Goal: Task Accomplishment & Management: Use online tool/utility

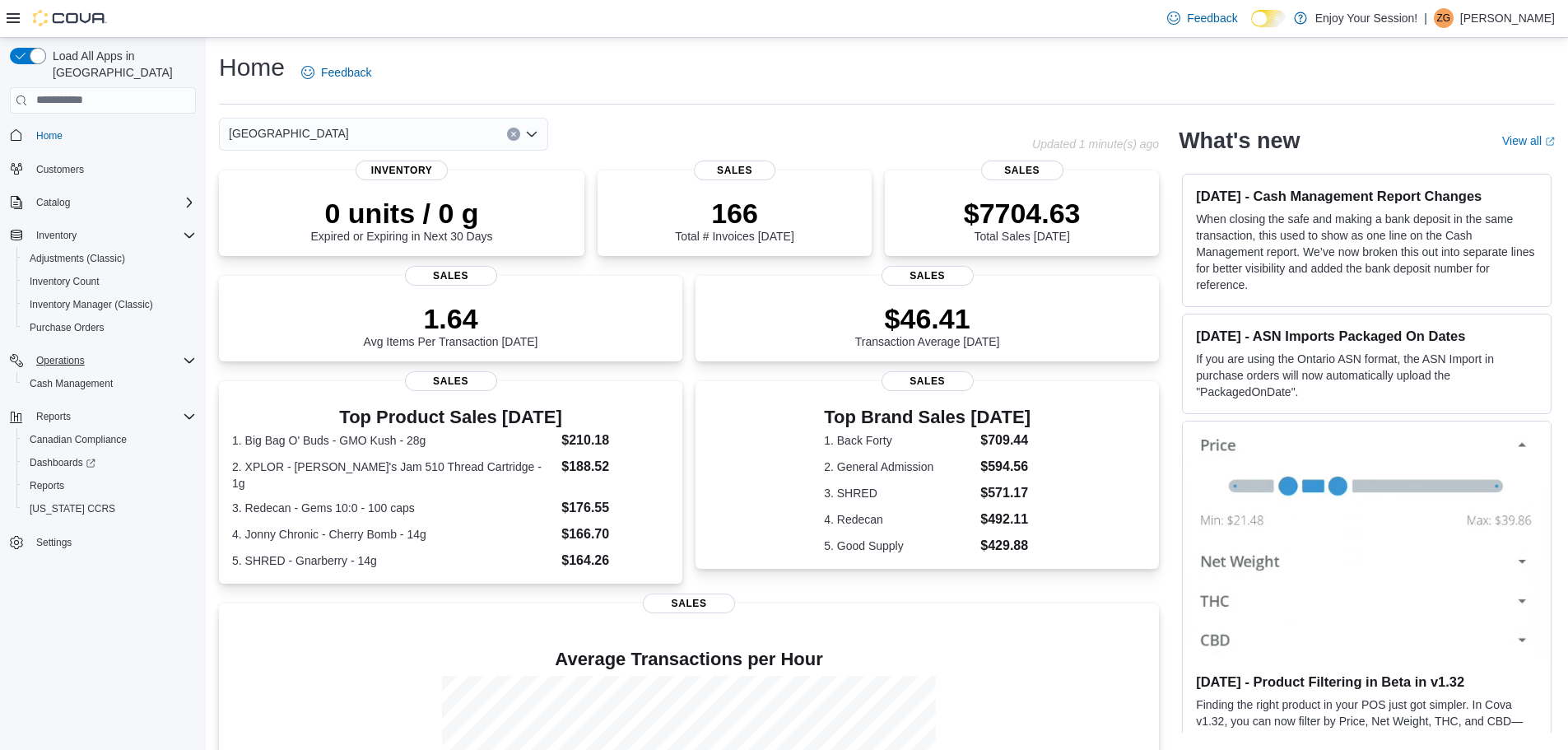
click at [187, 355] on icon "Complex example" at bounding box center [189, 361] width 13 height 13
click at [187, 355] on icon "Complex example" at bounding box center [190, 361] width 5 height 10
click at [179, 407] on div "Reports" at bounding box center [113, 417] width 167 height 20
click at [190, 410] on icon "Complex example" at bounding box center [189, 416] width 13 height 13
click at [118, 455] on div "Dashboards" at bounding box center [109, 463] width 173 height 20
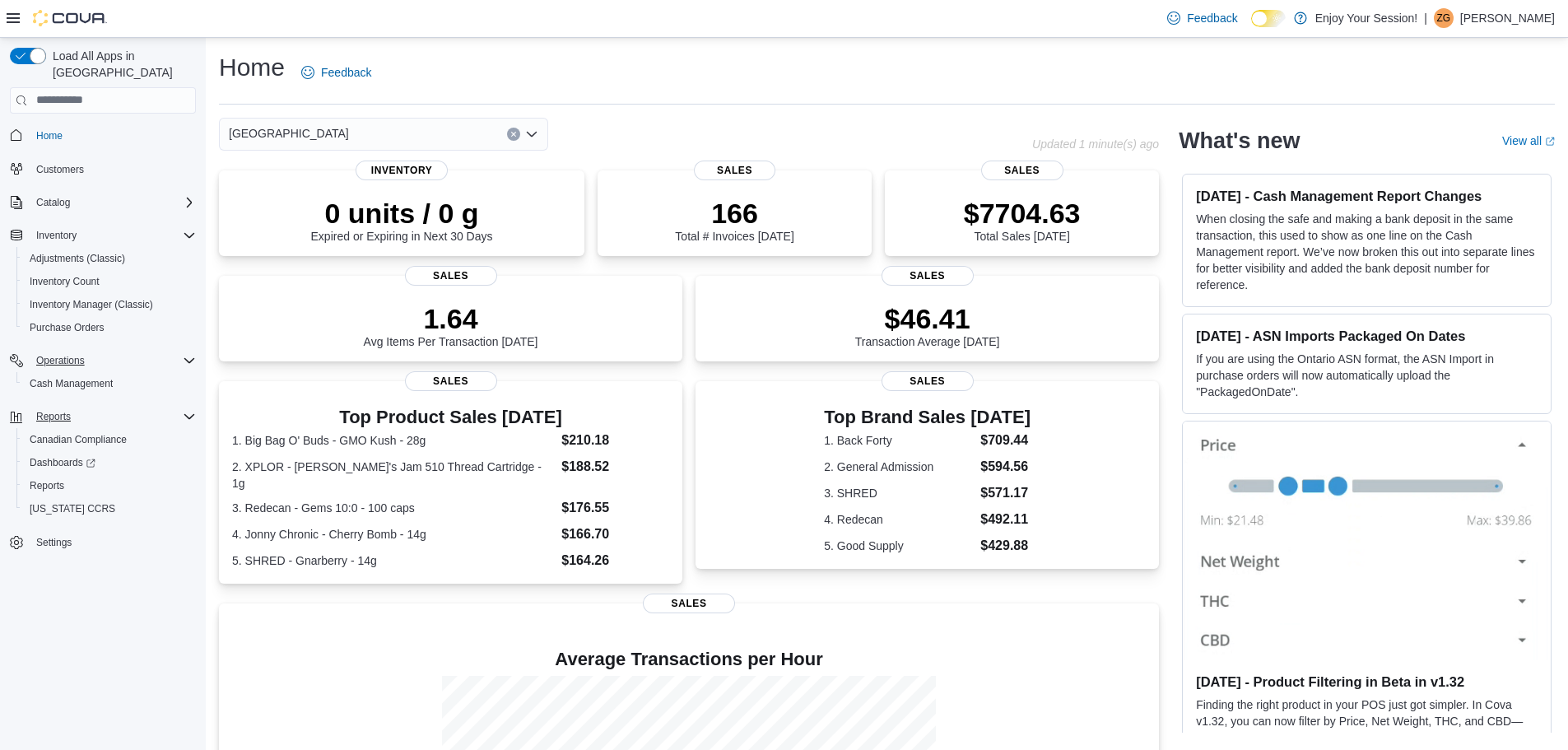
click at [407, 138] on div "[GEOGRAPHIC_DATA]" at bounding box center [383, 134] width 329 height 33
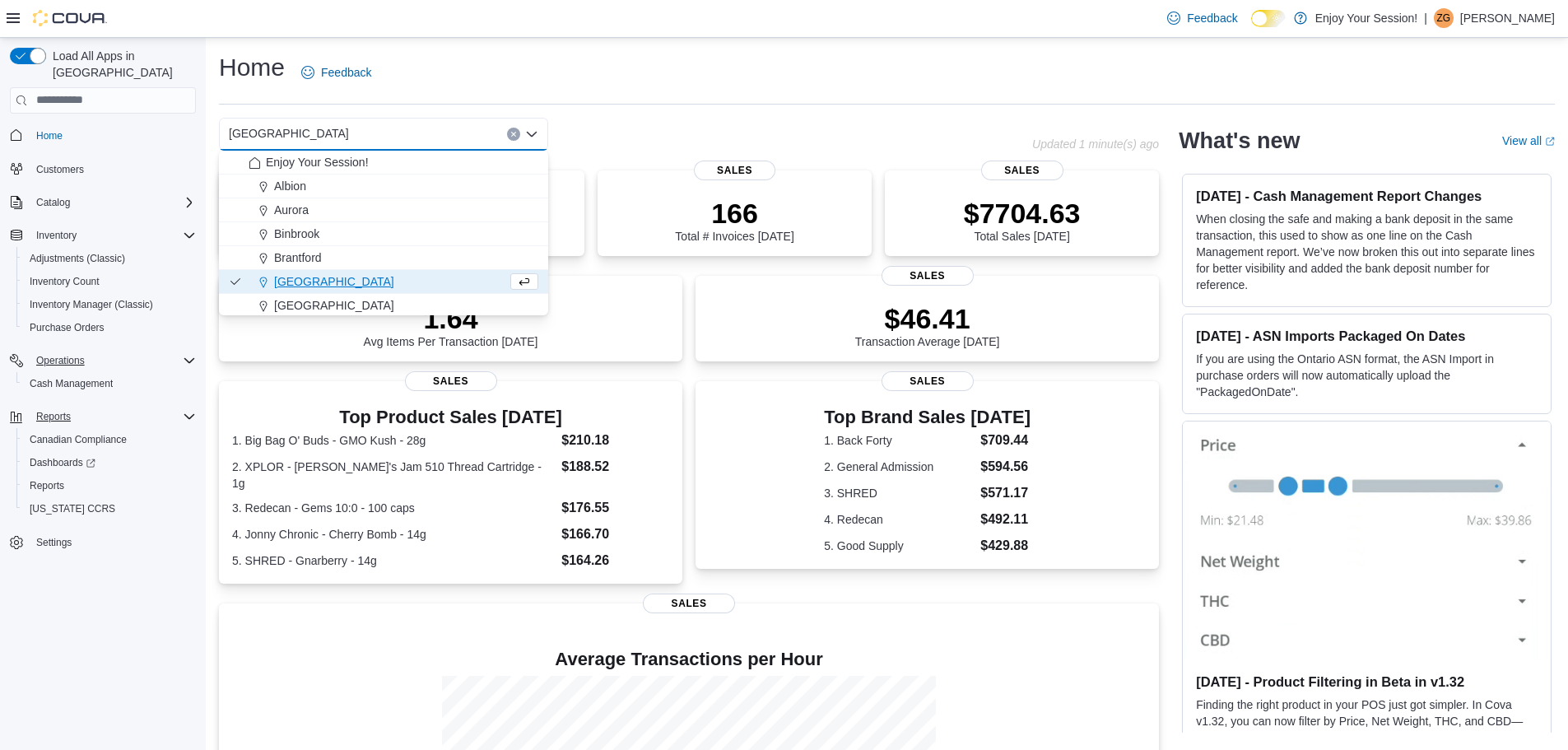
click at [373, 279] on div "[GEOGRAPHIC_DATA]" at bounding box center [378, 281] width 258 height 16
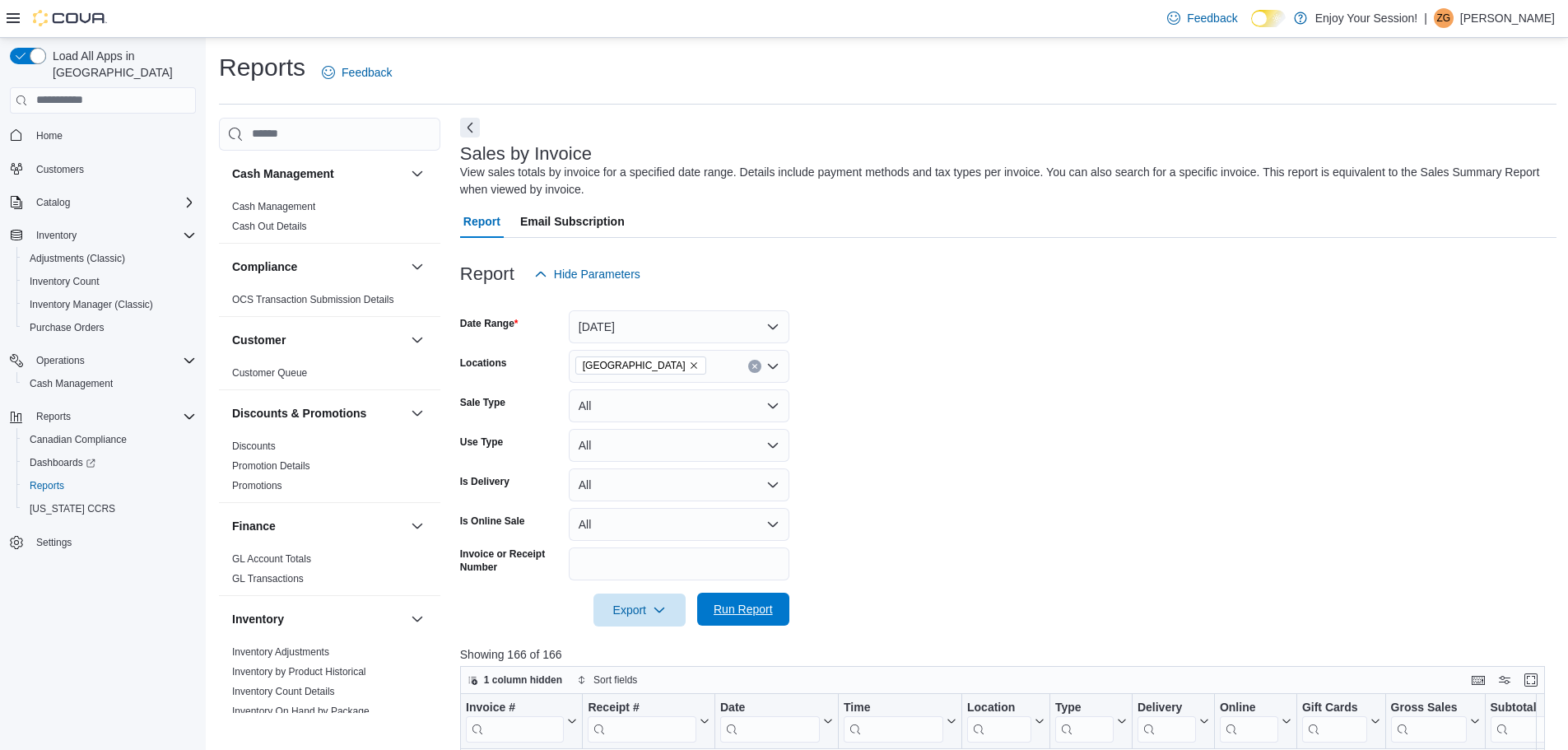
click at [786, 612] on button "Run Report" at bounding box center [743, 609] width 92 height 33
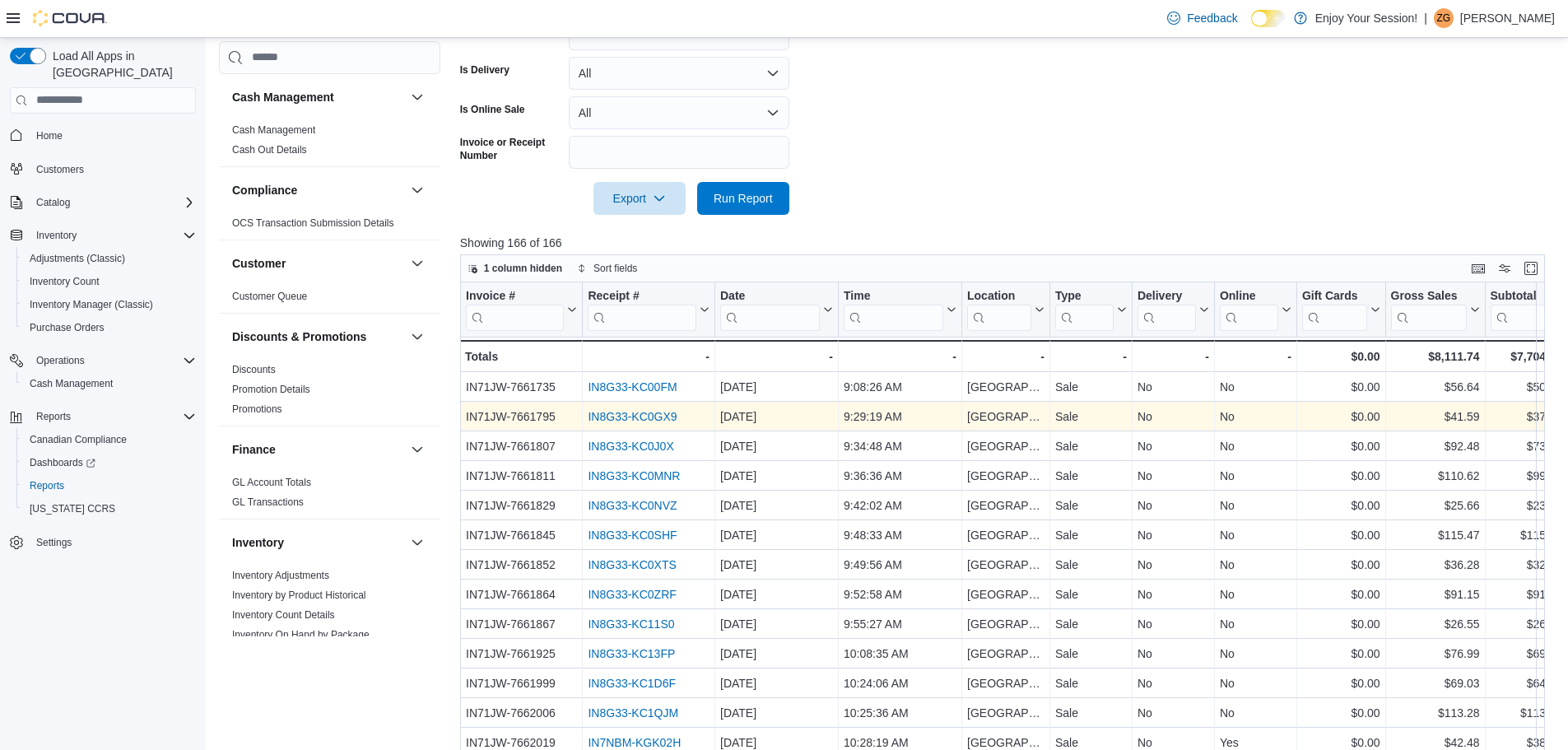
scroll to position [529, 0]
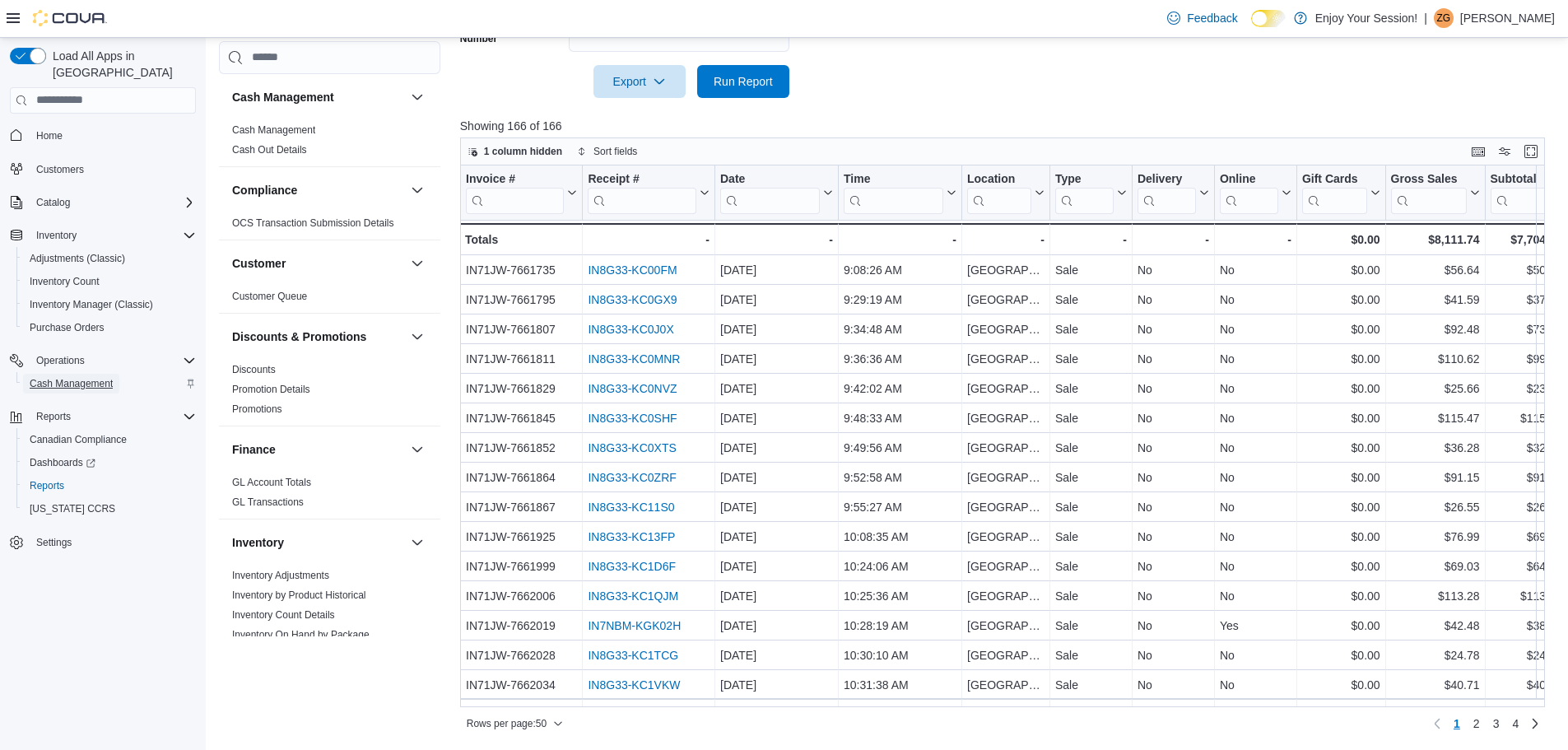
click at [100, 378] on span "Cash Management" at bounding box center [71, 384] width 83 height 13
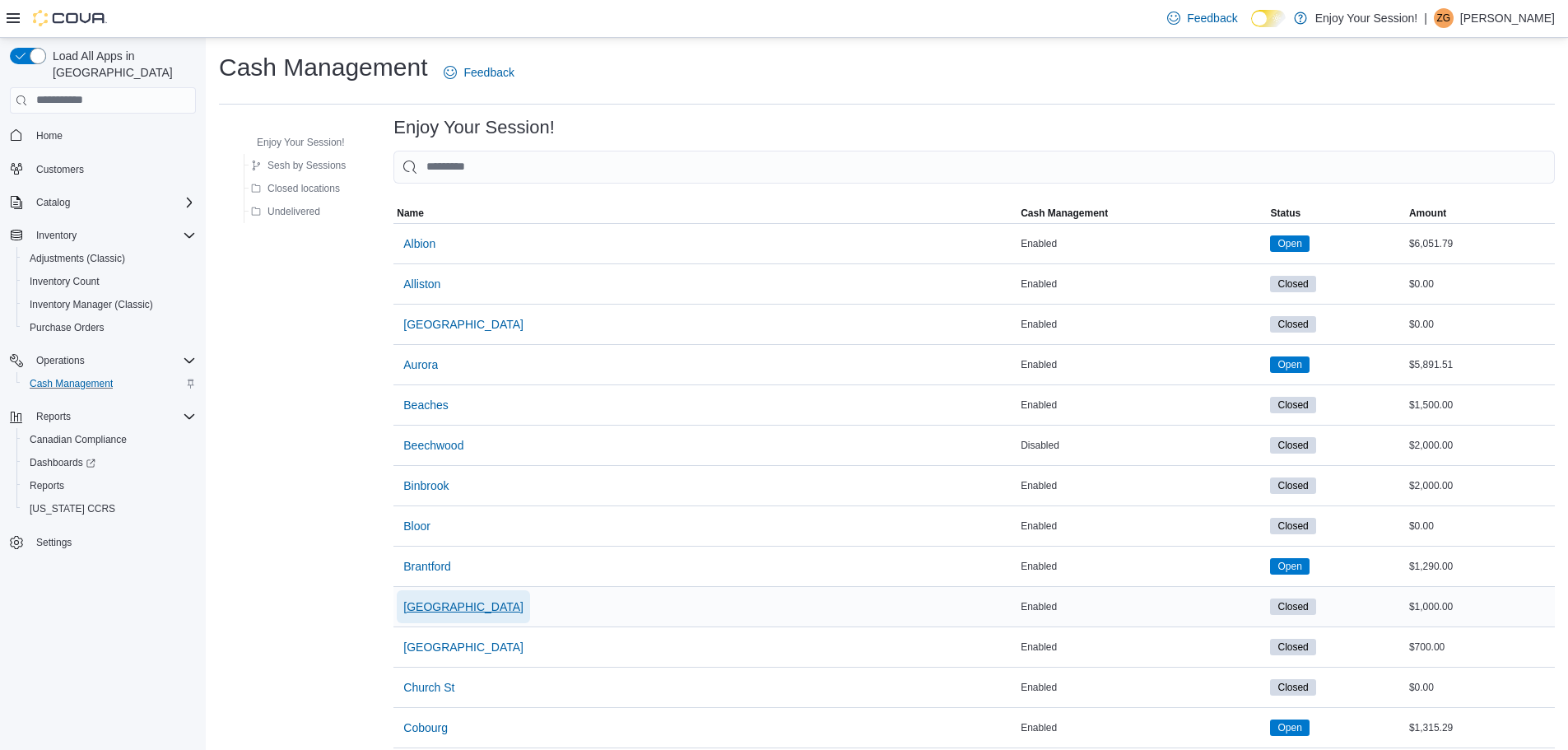
click at [454, 598] on button "[GEOGRAPHIC_DATA]" at bounding box center [463, 607] width 133 height 33
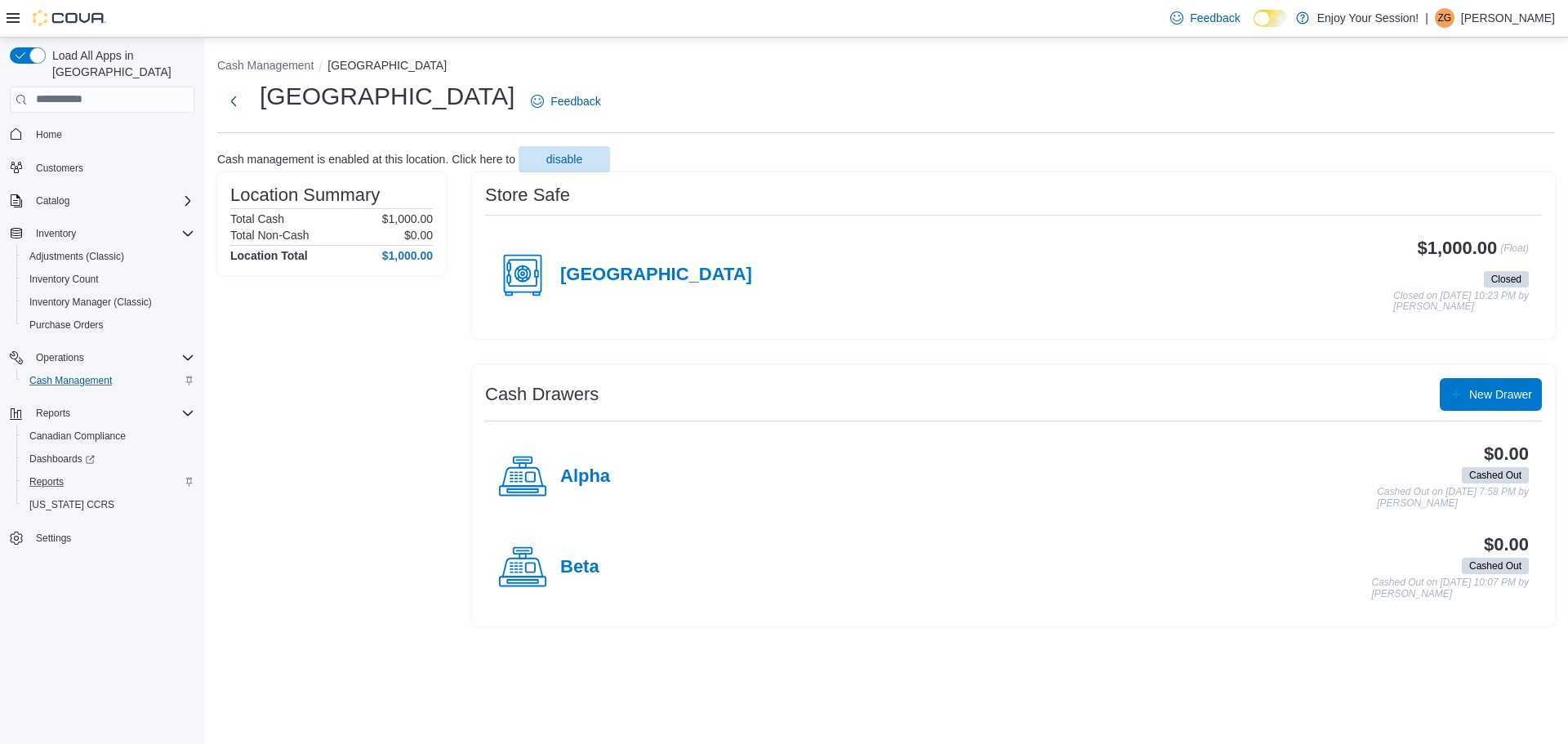
click at [83, 472] on div "Reports" at bounding box center [108, 482] width 171 height 19
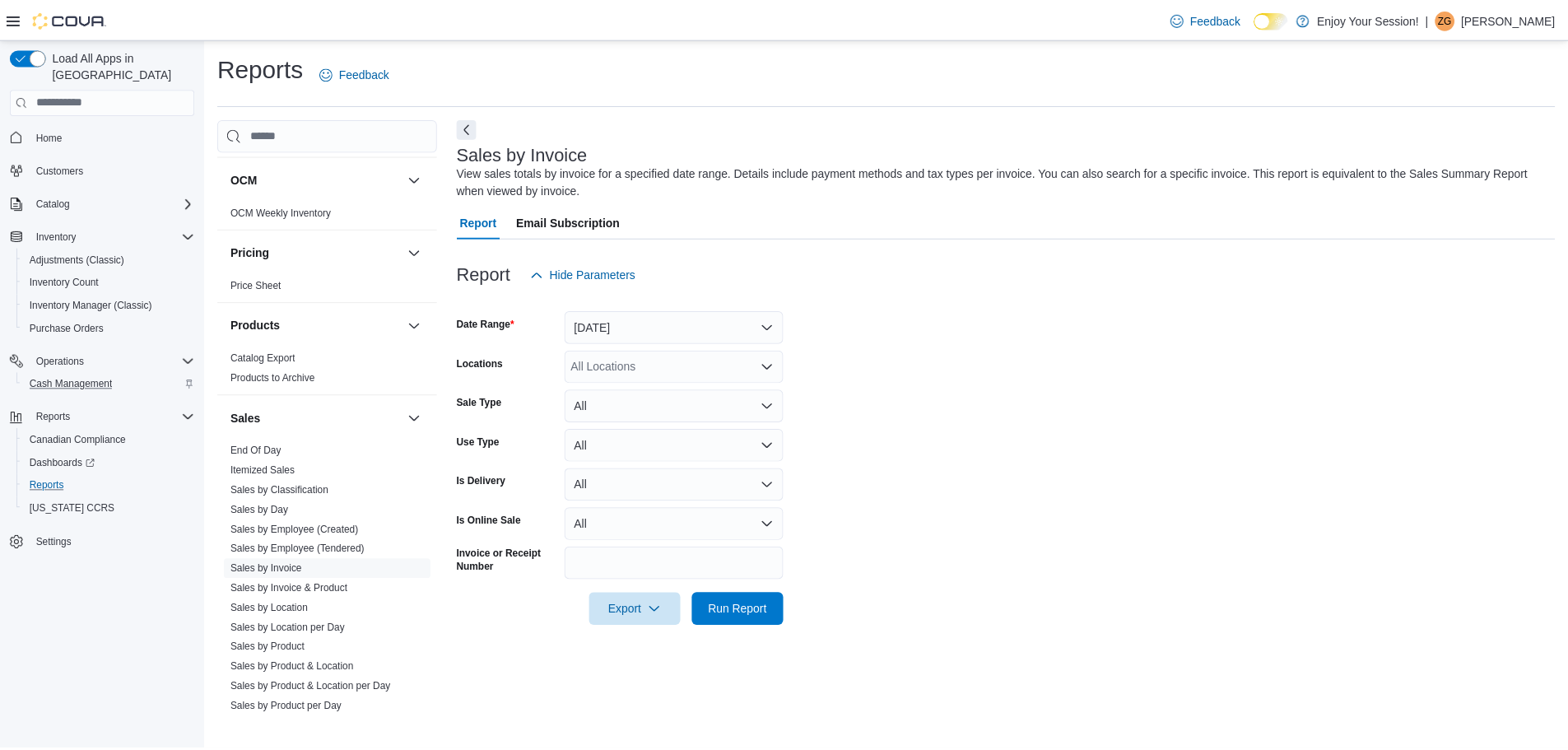
scroll to position [946, 0]
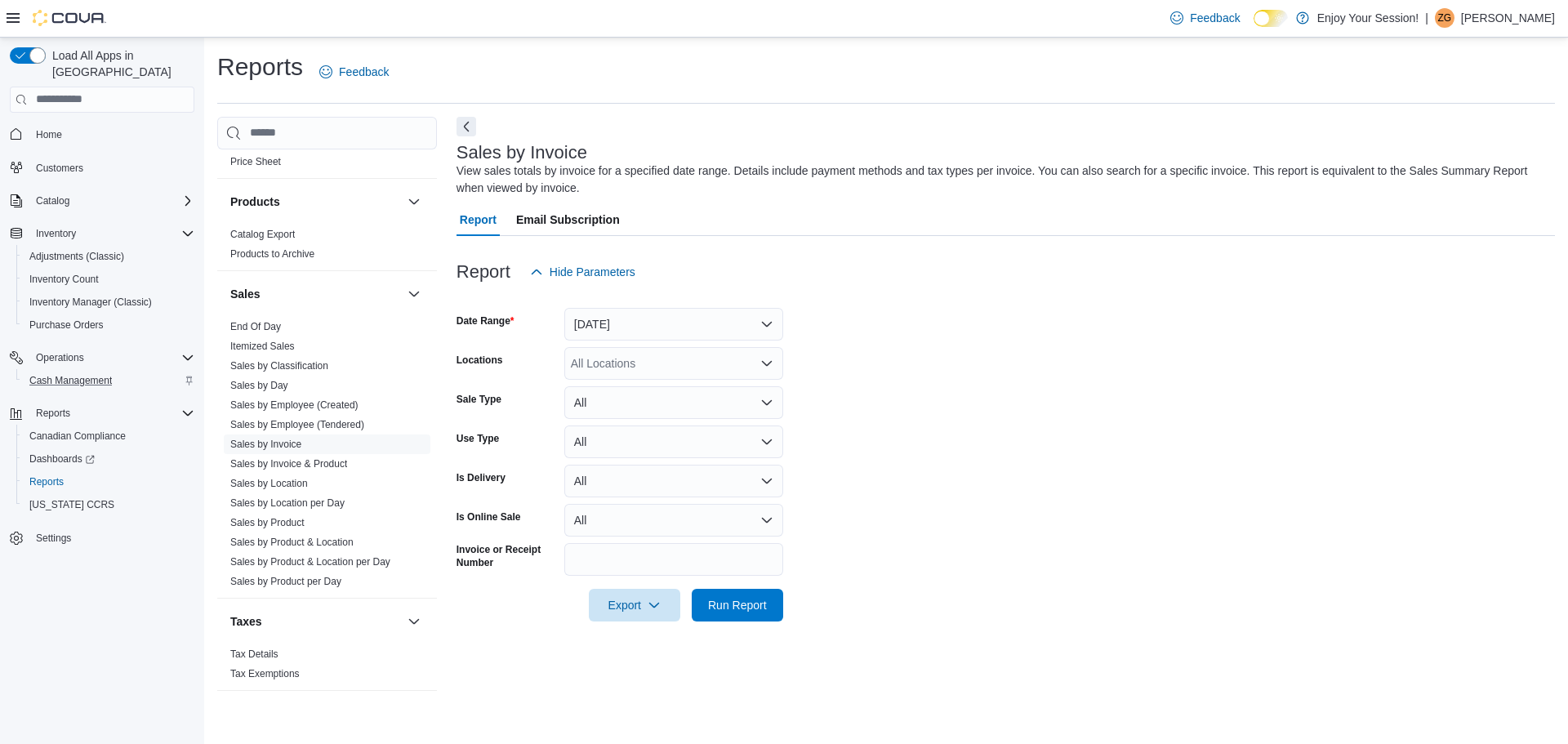
click at [619, 365] on div "All Locations" at bounding box center [674, 364] width 219 height 33
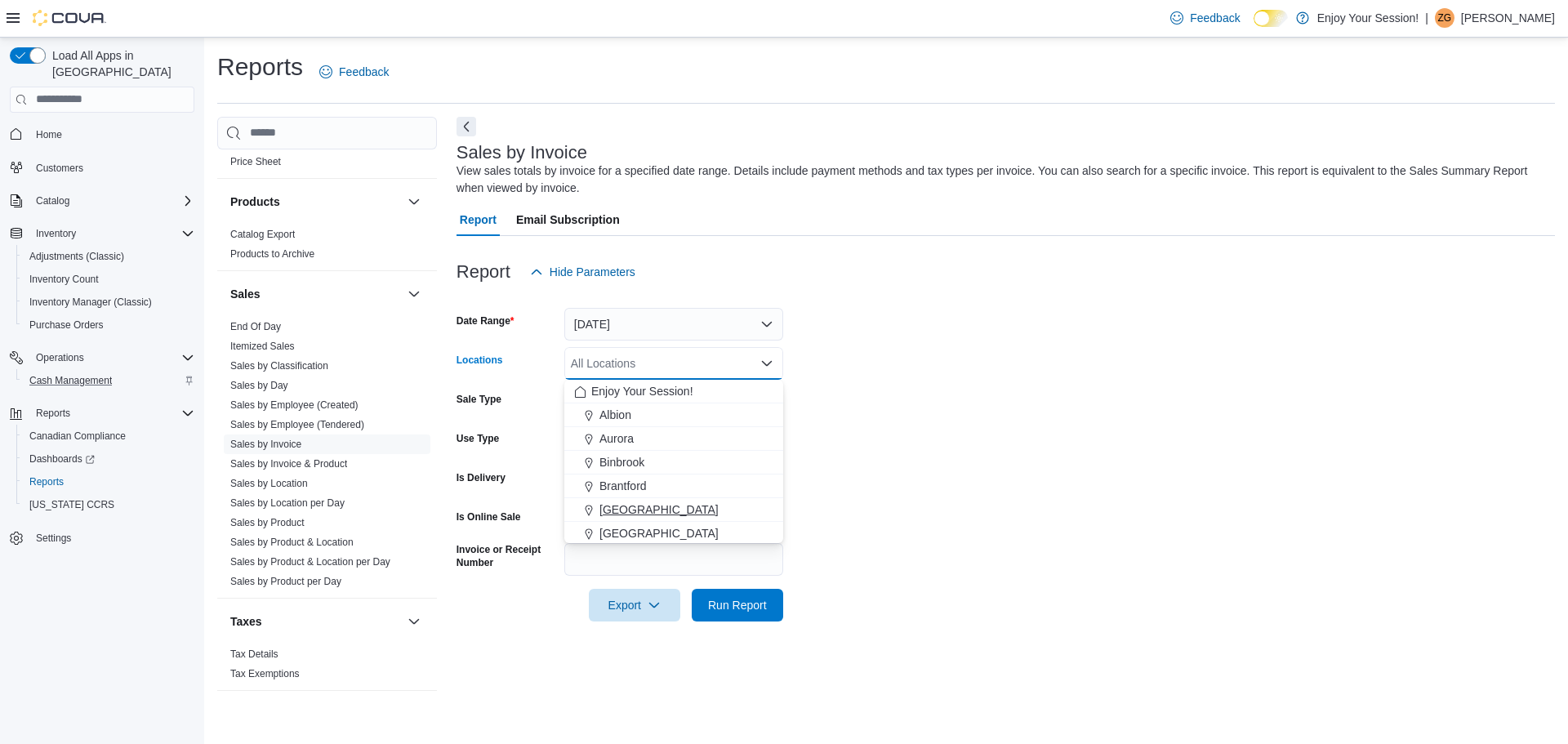
click at [654, 510] on div "[GEOGRAPHIC_DATA]" at bounding box center [674, 509] width 199 height 16
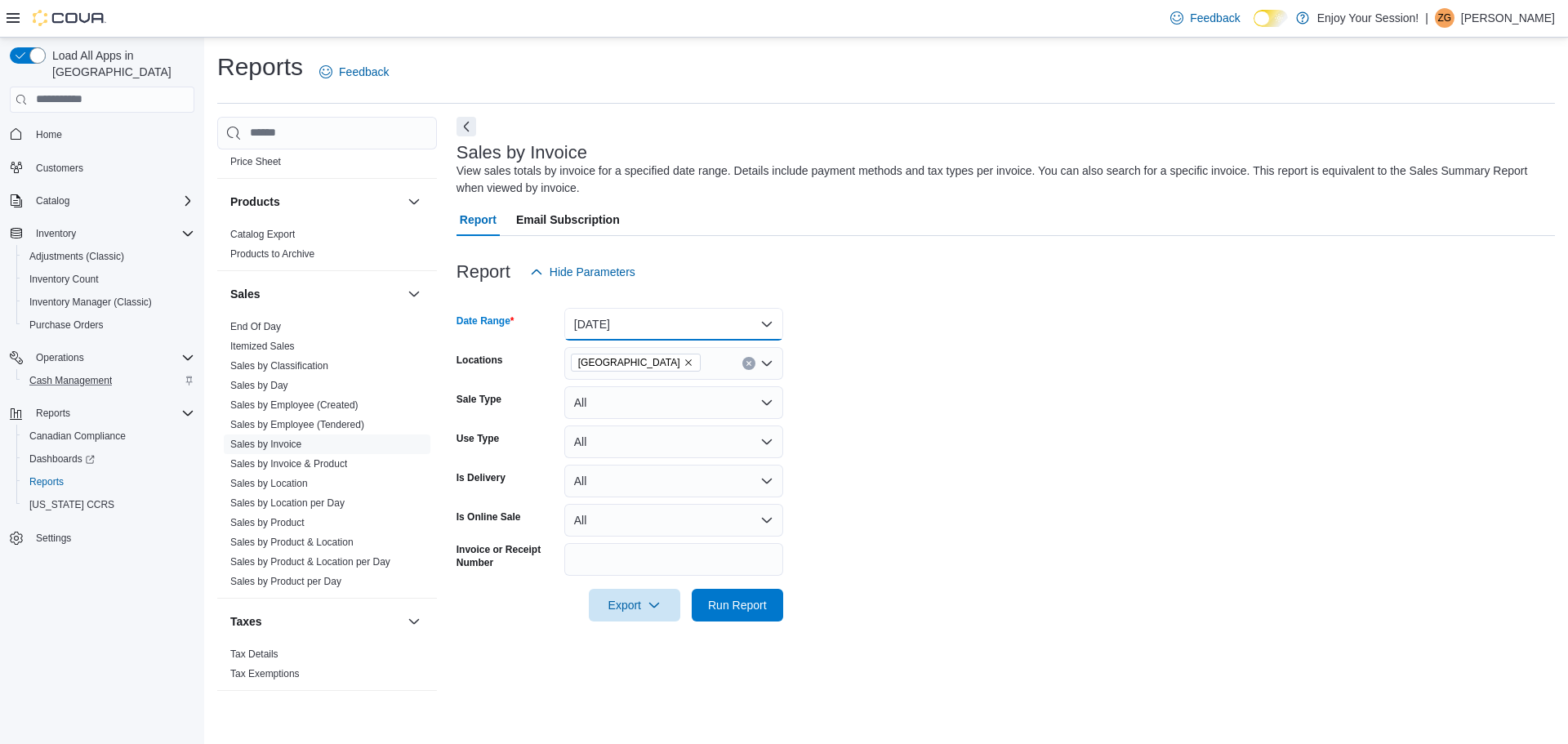
click at [644, 315] on button "[DATE]" at bounding box center [674, 324] width 219 height 33
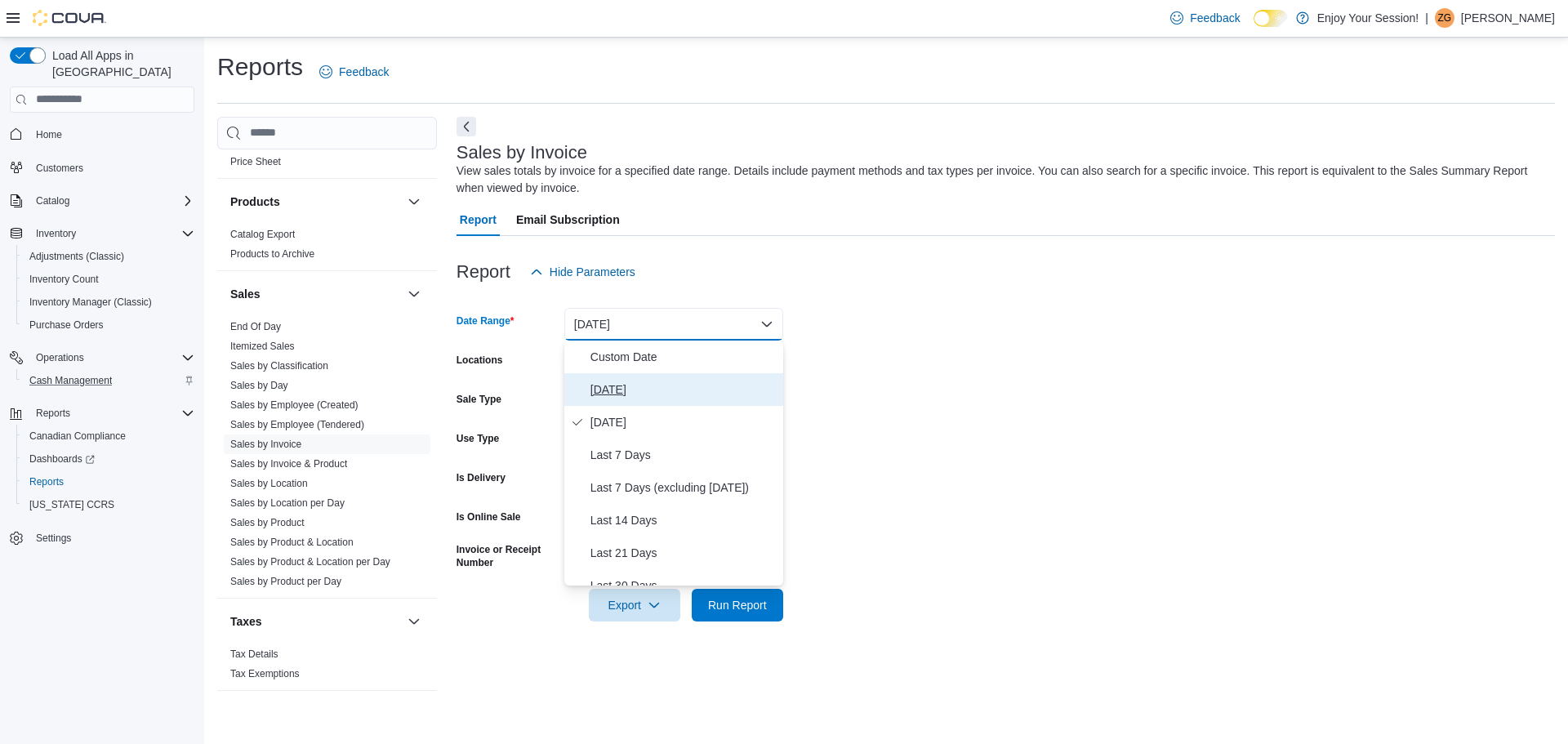
click at [636, 382] on span "[DATE]" at bounding box center [683, 389] width 186 height 19
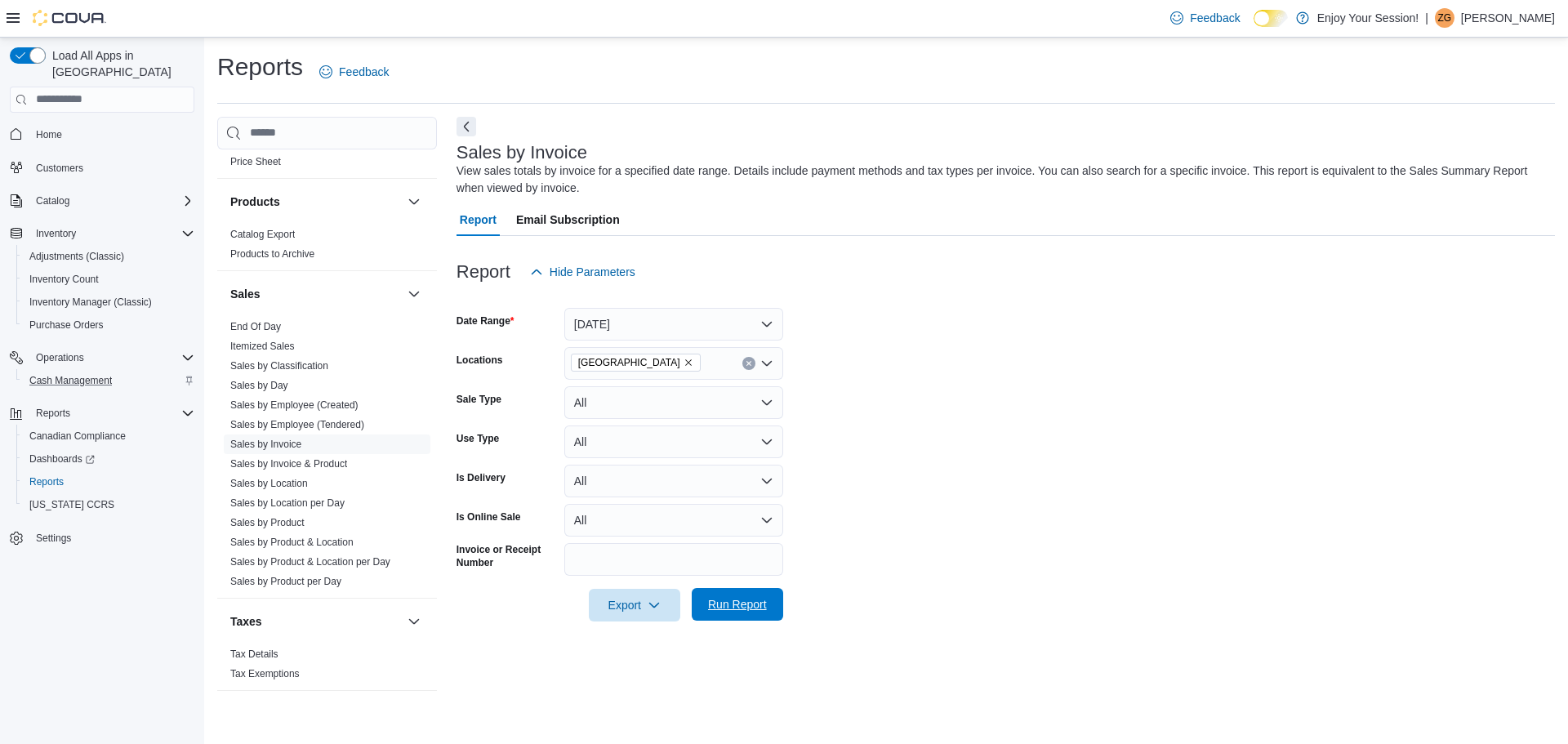
click at [761, 600] on span "Run Report" at bounding box center [738, 604] width 59 height 16
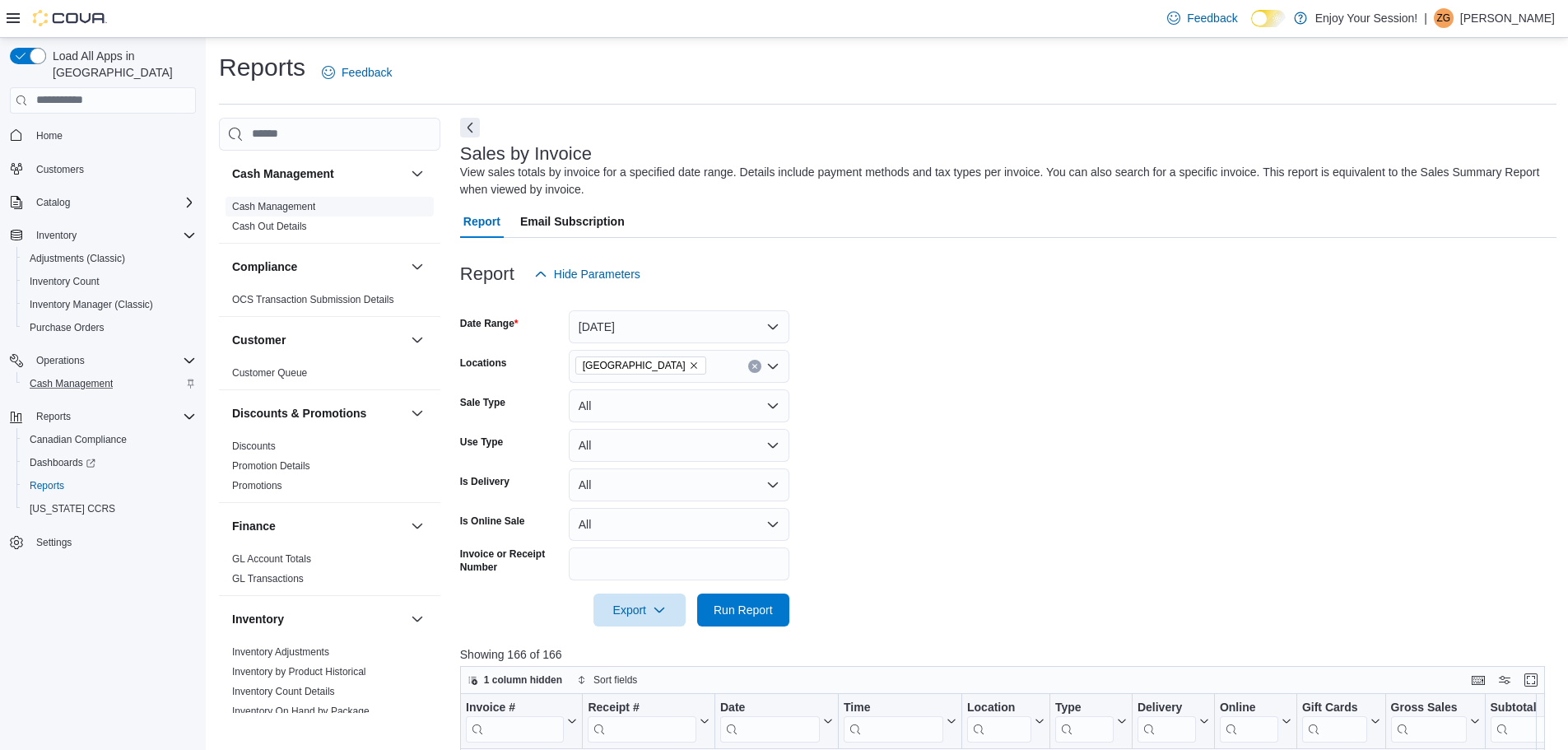
click at [301, 209] on link "Cash Management" at bounding box center [274, 207] width 83 height 12
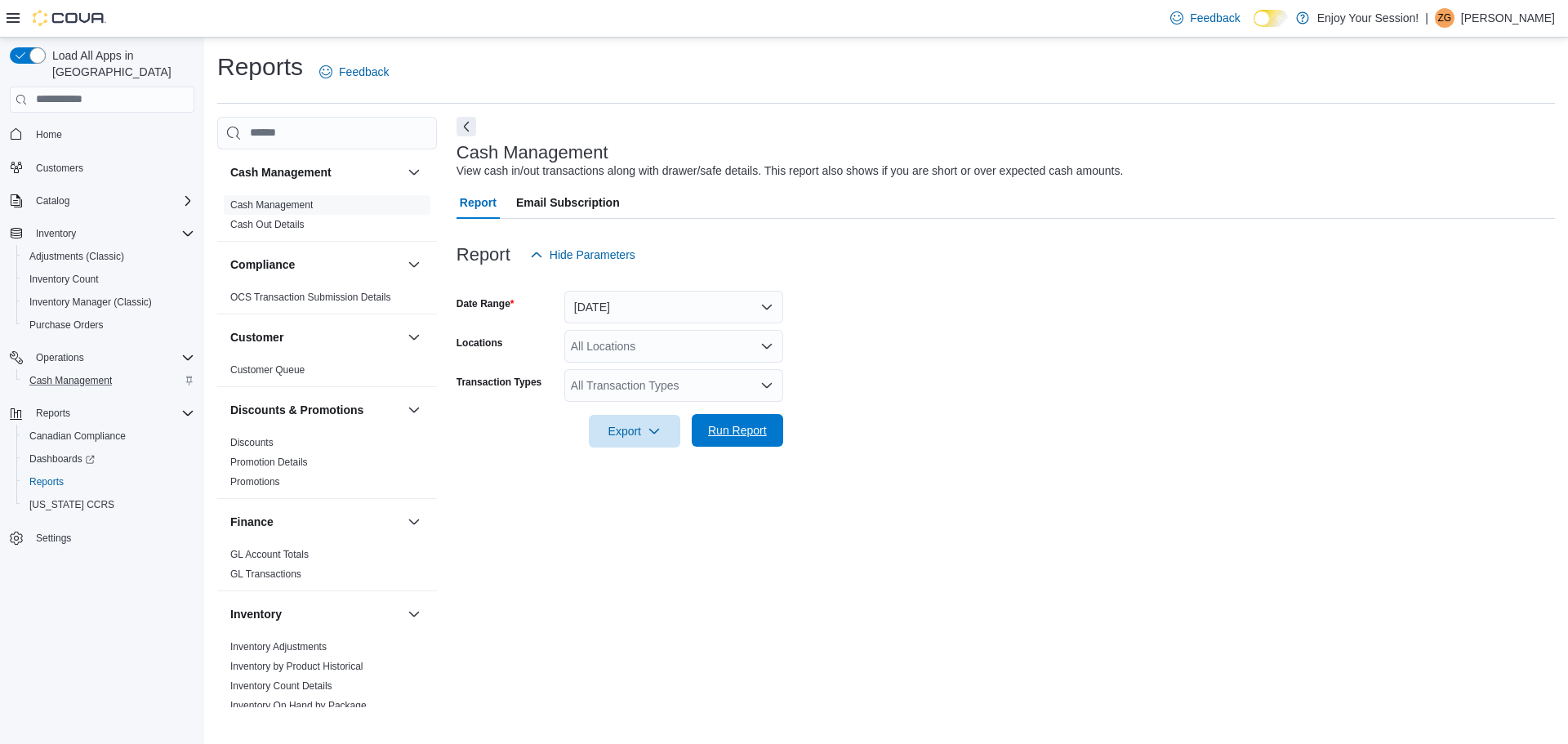
click at [724, 419] on span "Run Report" at bounding box center [737, 430] width 72 height 33
click at [698, 347] on div "All Locations" at bounding box center [674, 346] width 219 height 33
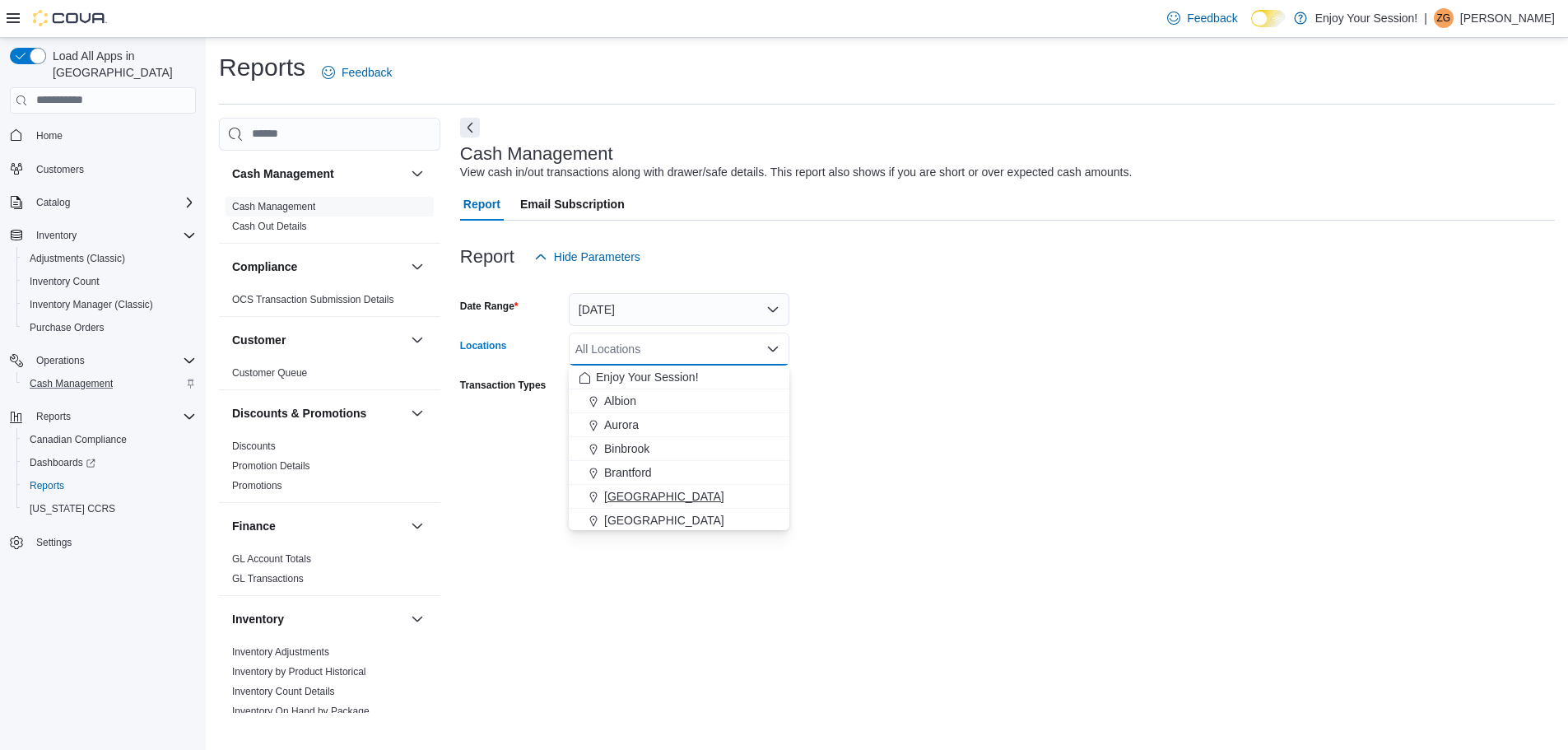
click at [633, 491] on span "[GEOGRAPHIC_DATA]" at bounding box center [664, 496] width 120 height 16
click at [855, 358] on form "Date Range [DATE] Locations [GEOGRAPHIC_DATA] Combo box. Selected. [GEOGRAPHIC_…" at bounding box center [1008, 362] width 1095 height 178
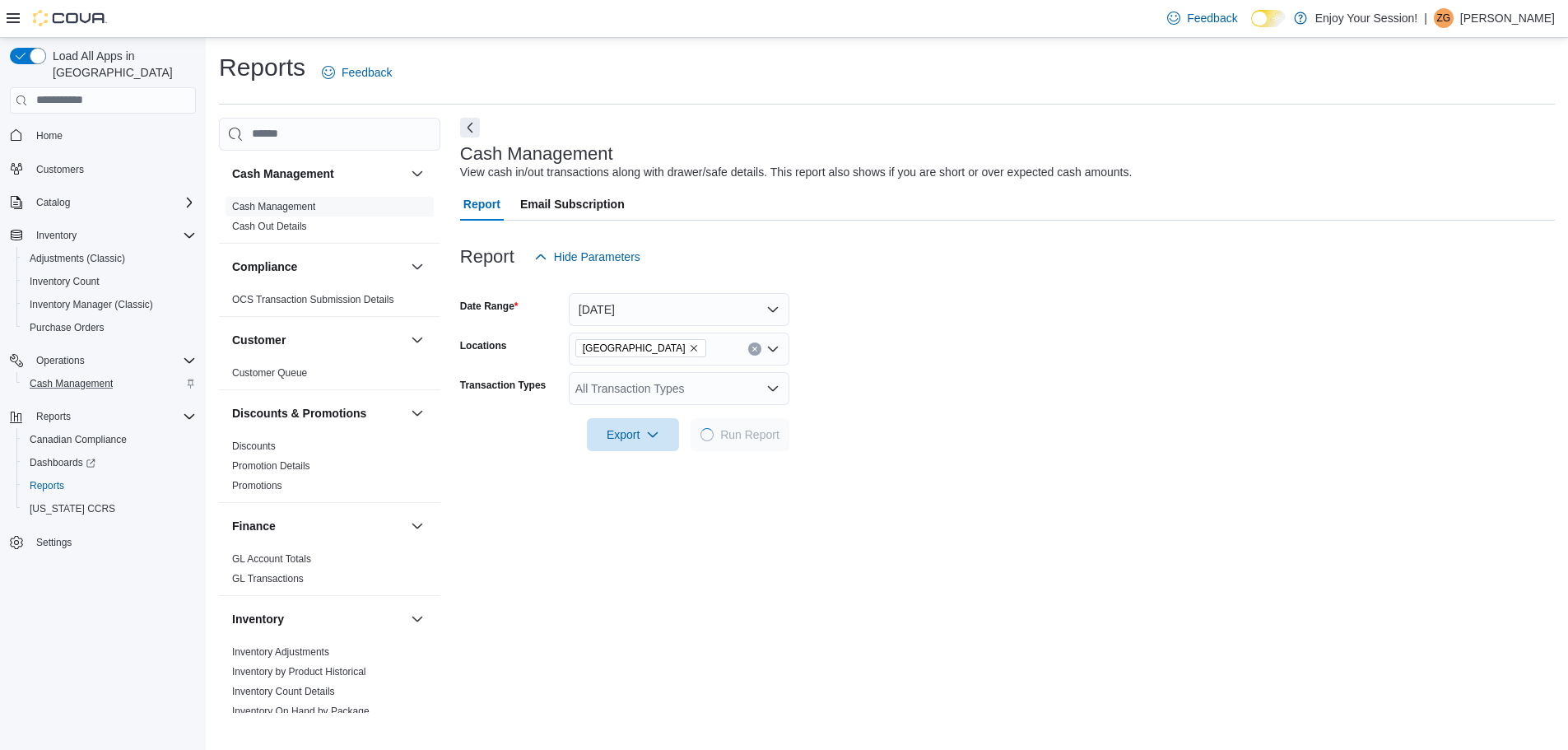
click at [582, 469] on div at bounding box center [1008, 461] width 1095 height 20
click at [94, 407] on div "Reports" at bounding box center [113, 417] width 167 height 20
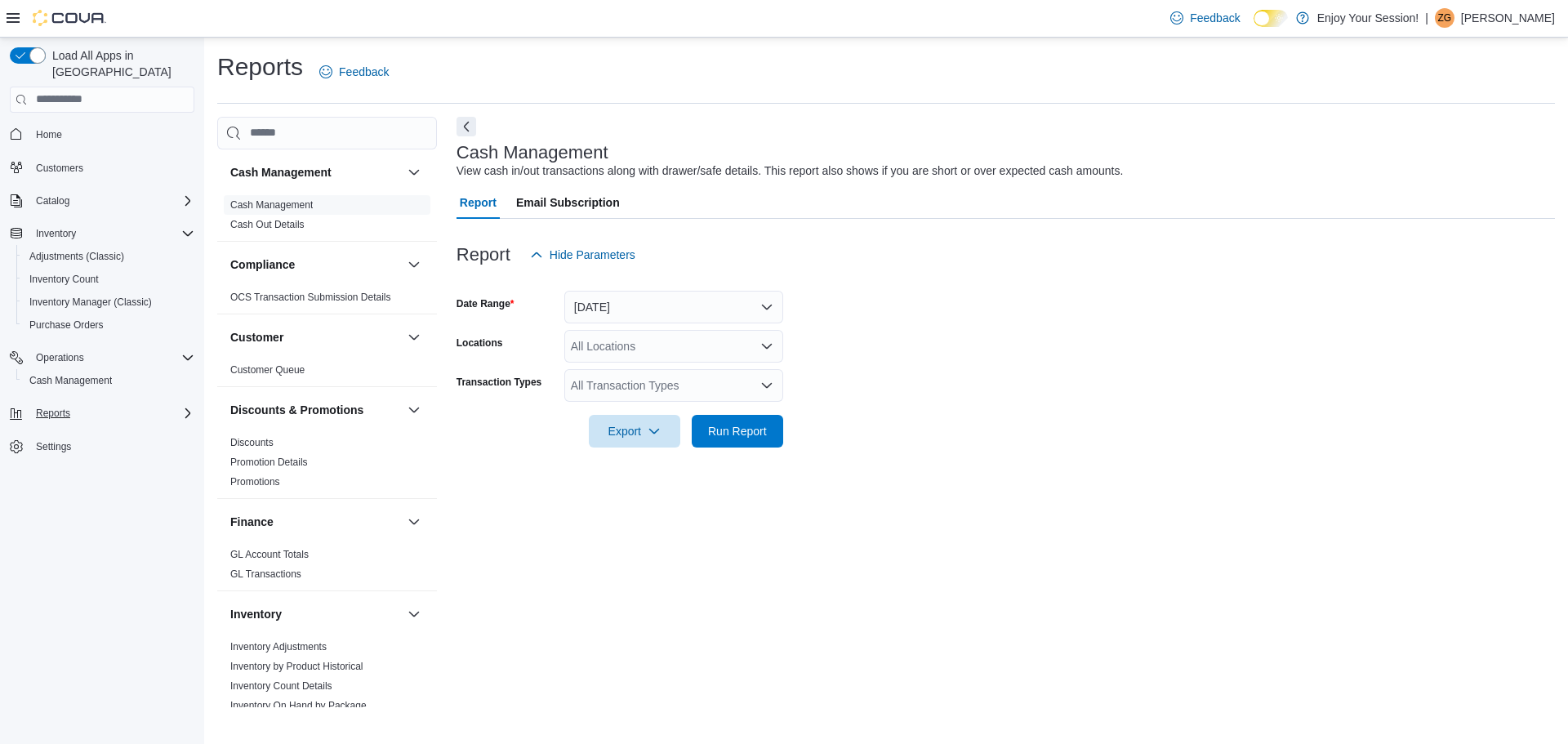
click at [92, 404] on div "Reports" at bounding box center [112, 413] width 165 height 19
click at [104, 472] on div "Reports" at bounding box center [108, 482] width 171 height 19
click at [49, 477] on button "Reports" at bounding box center [108, 482] width 185 height 23
click at [51, 476] on span "Reports" at bounding box center [46, 482] width 35 height 13
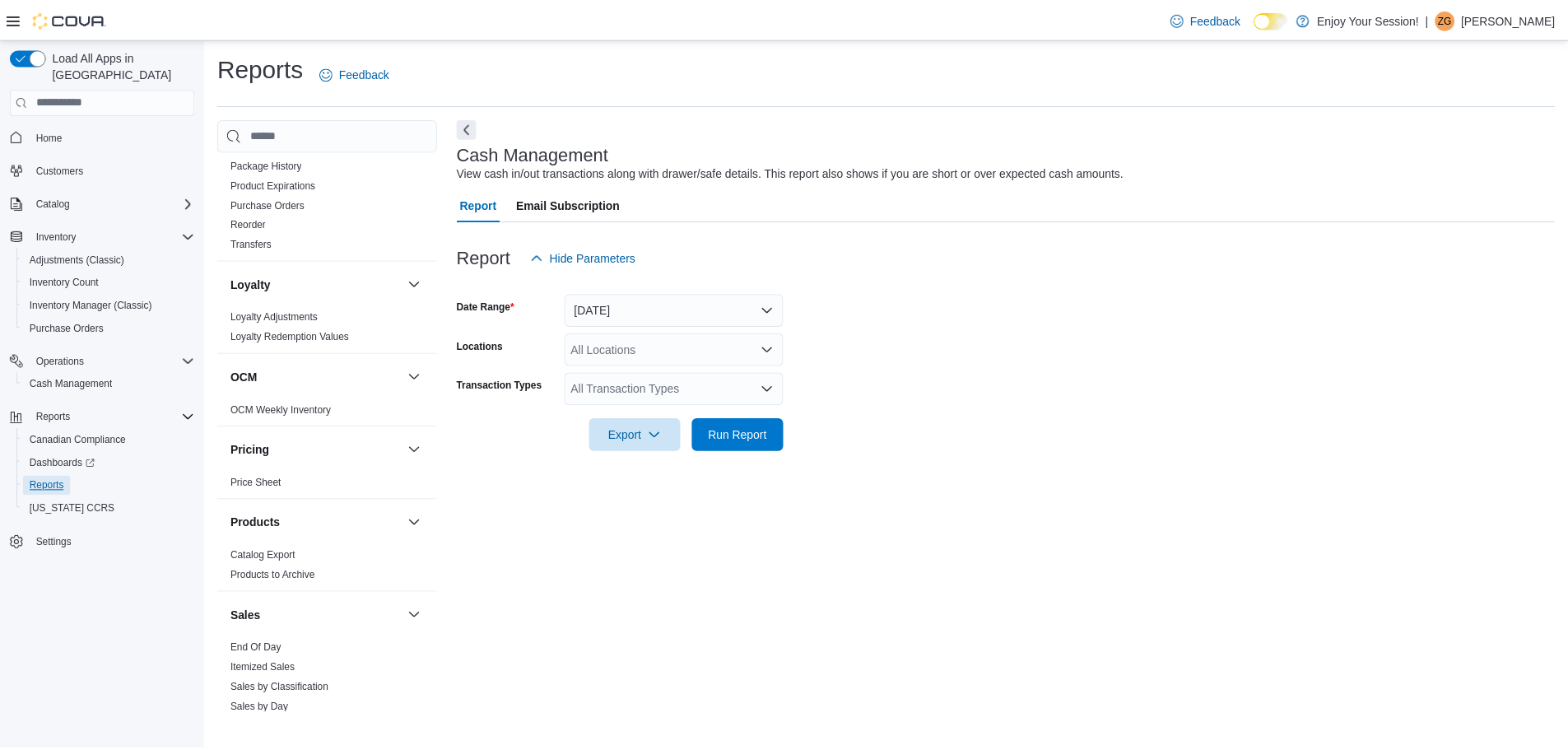
scroll to position [629, 0]
click at [273, 648] on link "End Of Day" at bounding box center [258, 647] width 51 height 12
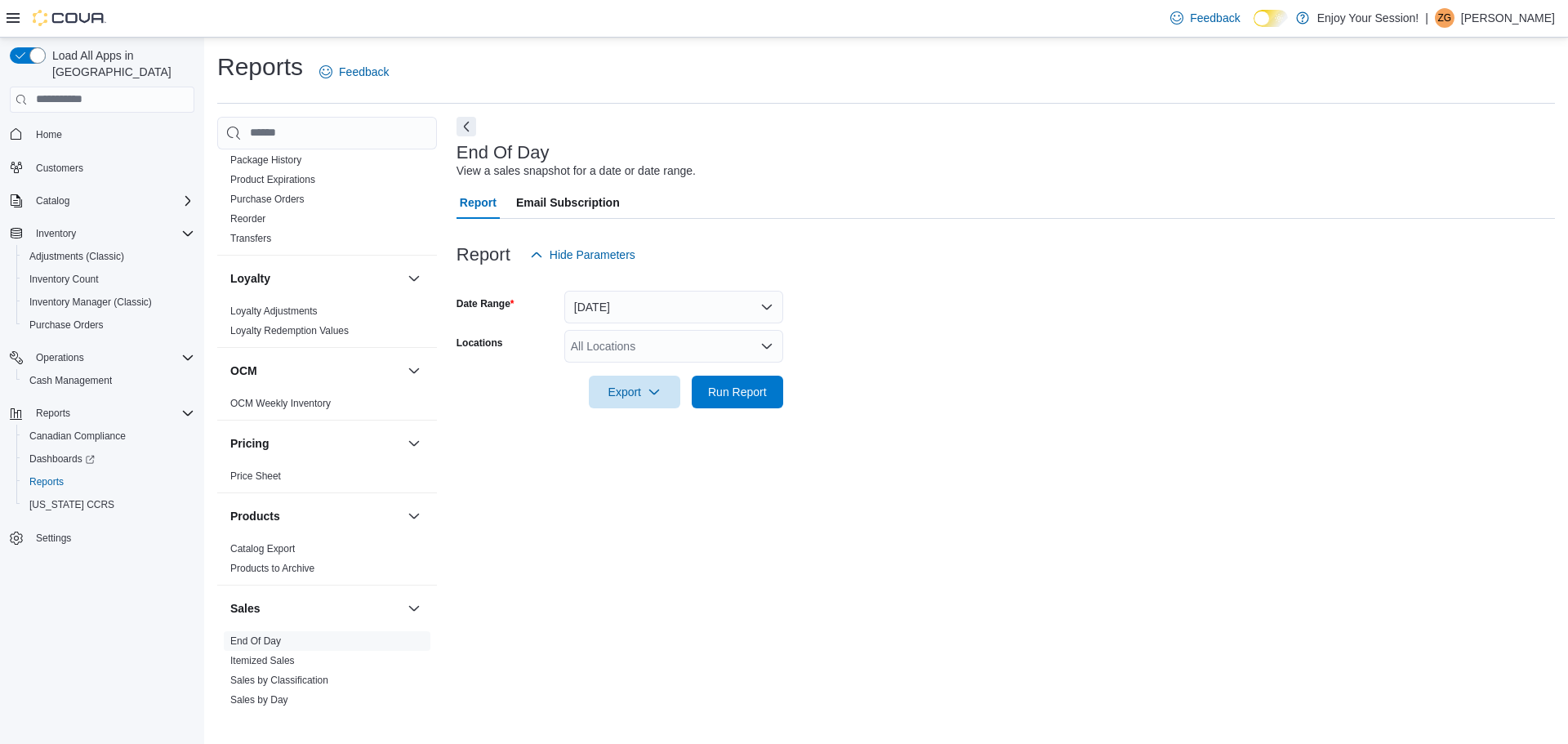
click at [645, 344] on div "All Locations" at bounding box center [674, 346] width 219 height 33
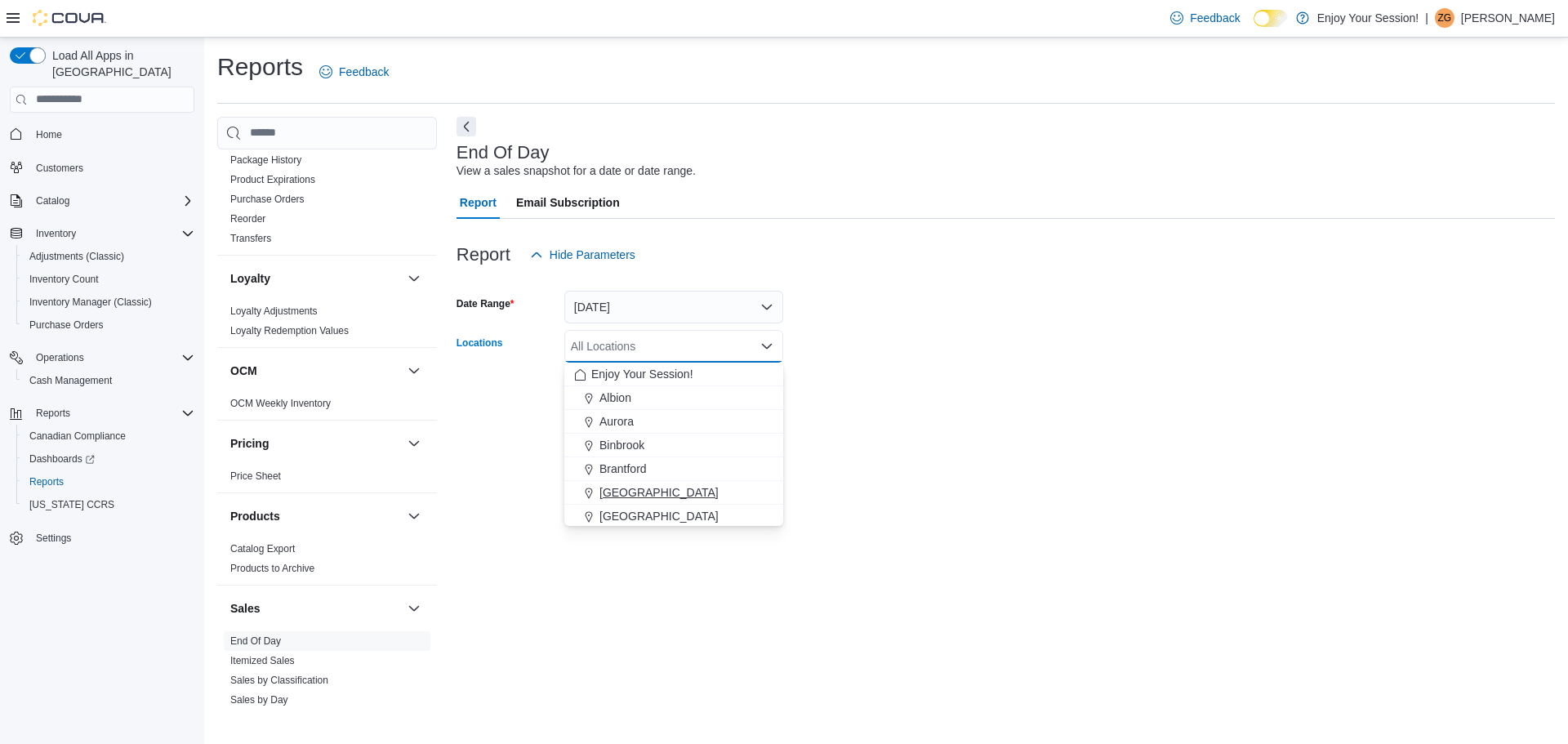
click at [620, 493] on span "[GEOGRAPHIC_DATA]" at bounding box center [658, 492] width 119 height 16
click at [873, 352] on form "Date Range Today Locations Brockville Combo box. Selected. Brockville. Press Ba…" at bounding box center [1006, 340] width 1098 height 137
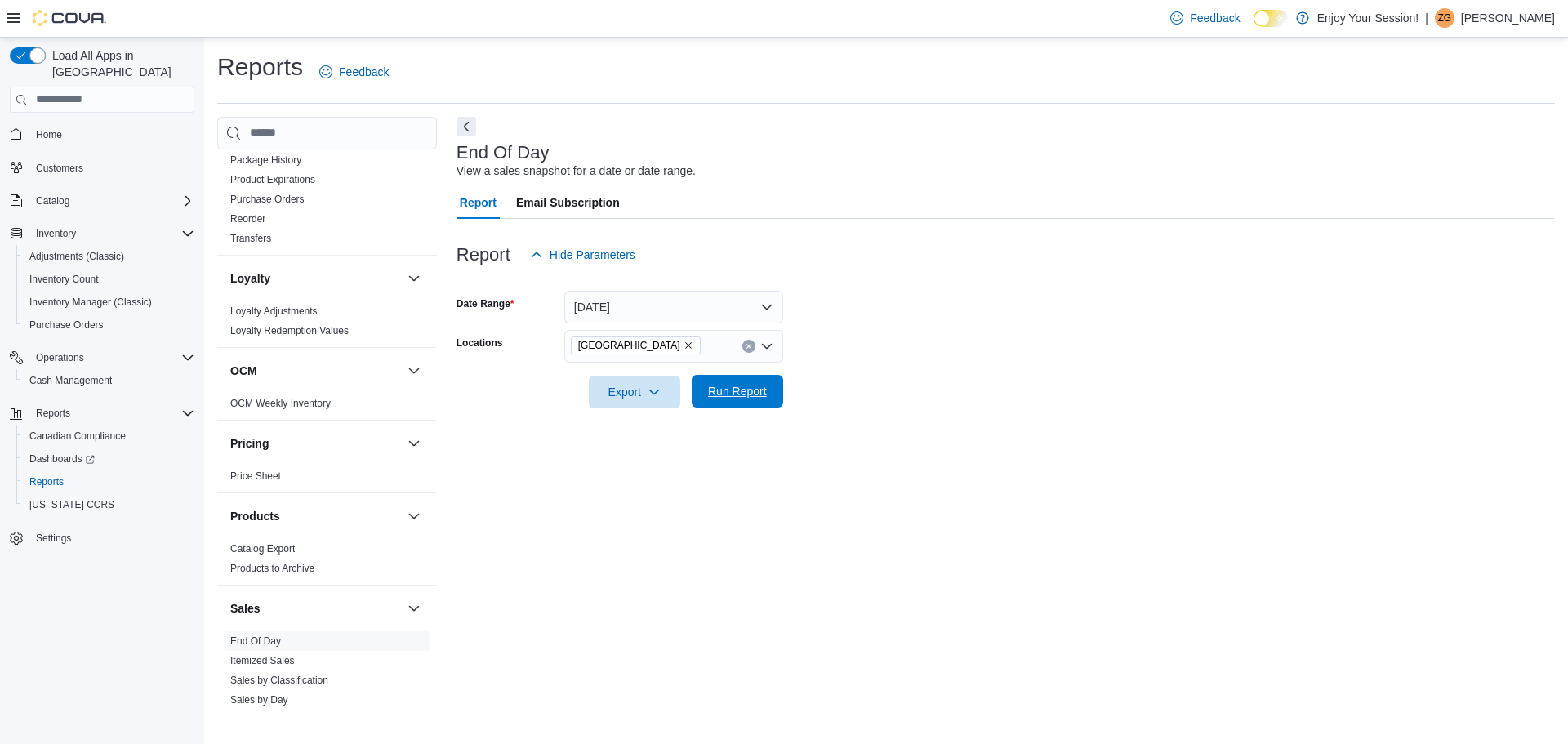
click at [770, 397] on span "Run Report" at bounding box center [737, 391] width 72 height 33
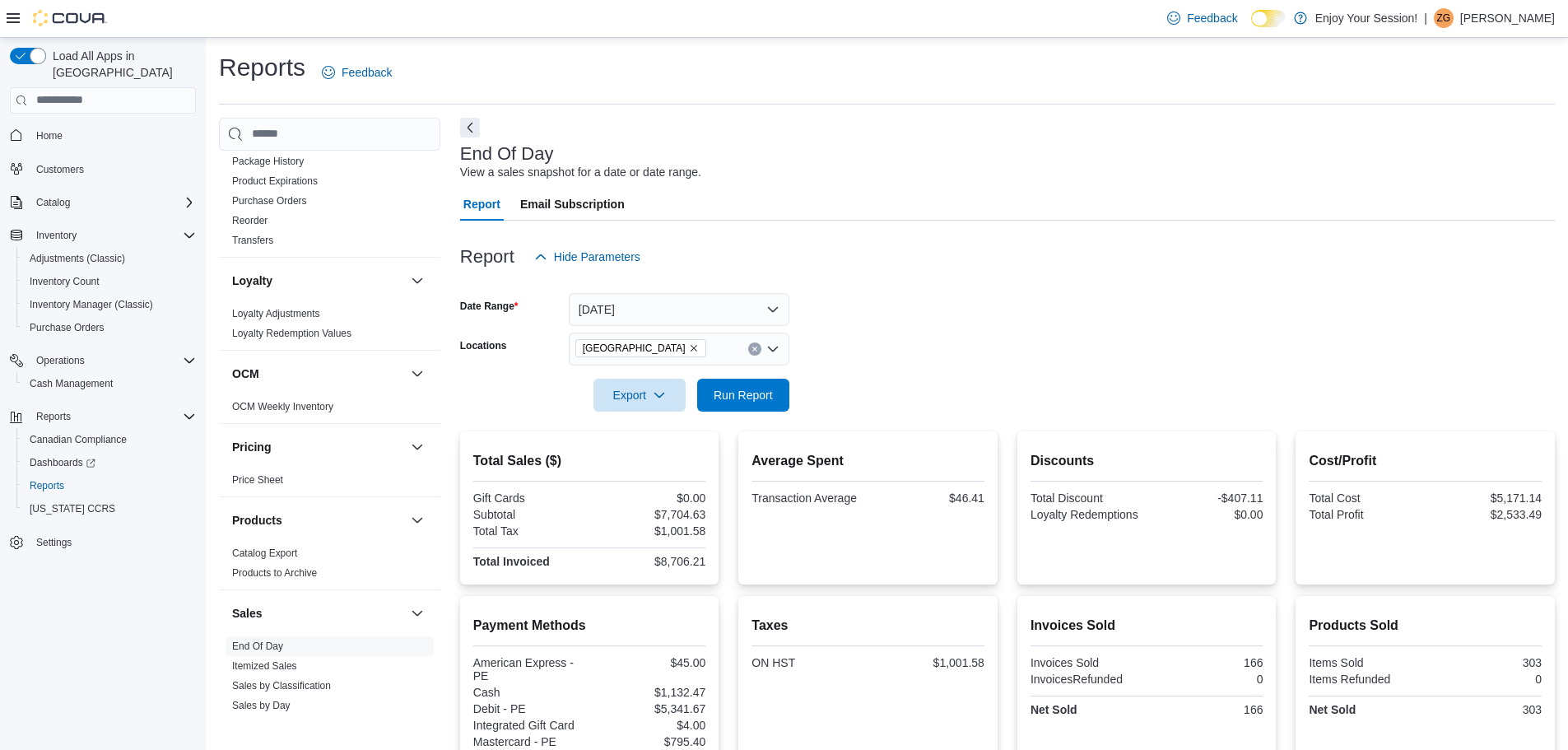
click at [777, 416] on div at bounding box center [1008, 421] width 1095 height 20
click at [768, 399] on span "Run Report" at bounding box center [744, 394] width 59 height 16
